Goal: Information Seeking & Learning: Check status

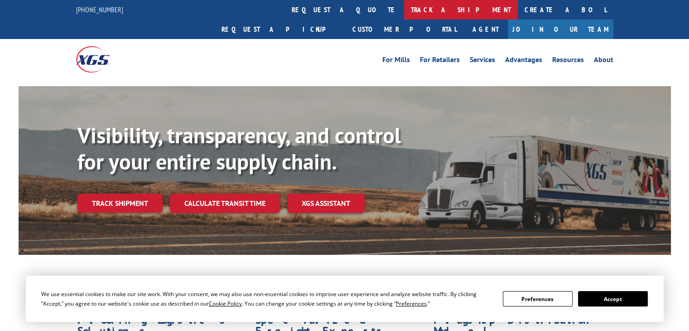
click at [404, 6] on link "track a shipment" at bounding box center [461, 9] width 114 height 19
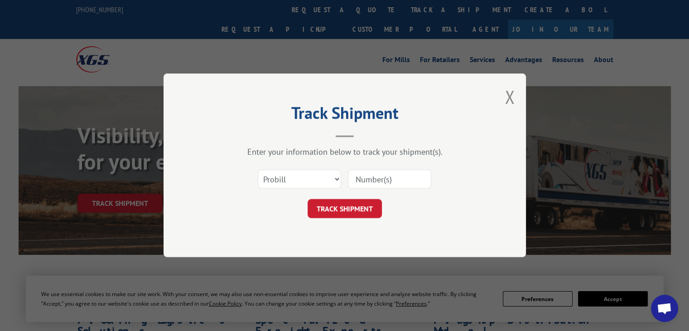
click at [370, 169] on div at bounding box center [389, 179] width 83 height 21
click at [370, 185] on input at bounding box center [389, 179] width 83 height 19
paste input "17663918"
type input "17663918"
click at [354, 207] on button "TRACK SHIPMENT" at bounding box center [344, 208] width 74 height 19
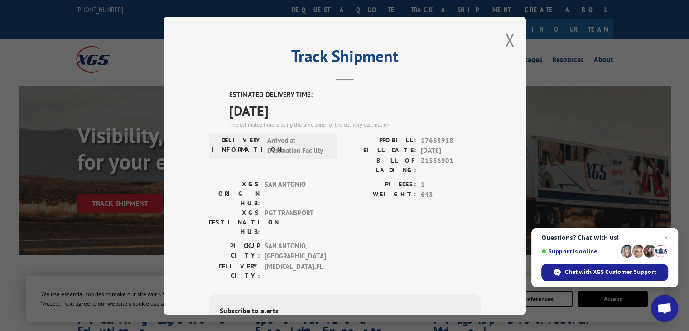
click at [288, 120] on div "The estimated time is using the time zone for the delivery destination." at bounding box center [354, 124] width 251 height 8
